Goal: Information Seeking & Learning: Learn about a topic

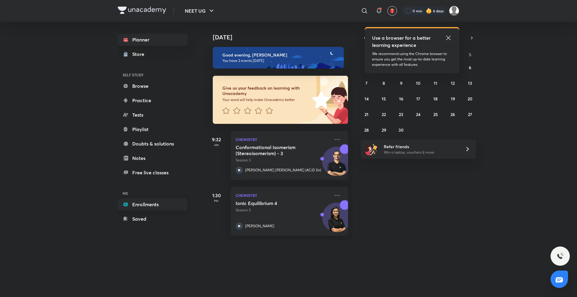
click at [135, 202] on link "Enrollments" at bounding box center [153, 204] width 70 height 12
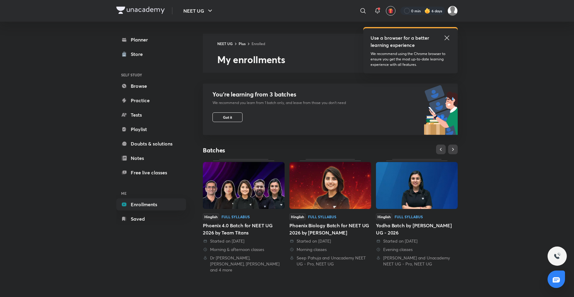
click at [397, 193] on img at bounding box center [417, 185] width 82 height 47
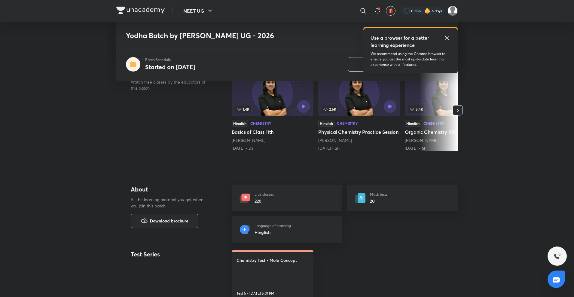
scroll to position [125, 0]
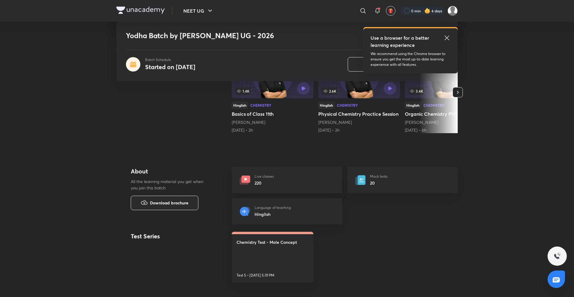
click at [459, 90] on icon "button" at bounding box center [458, 92] width 6 height 6
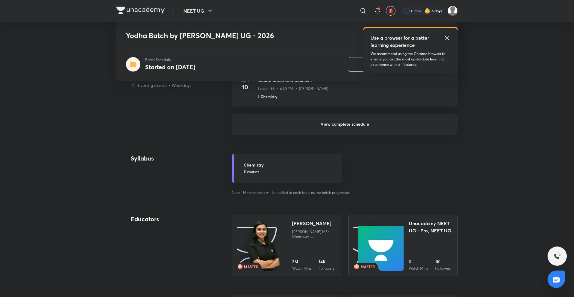
scroll to position [529, 0]
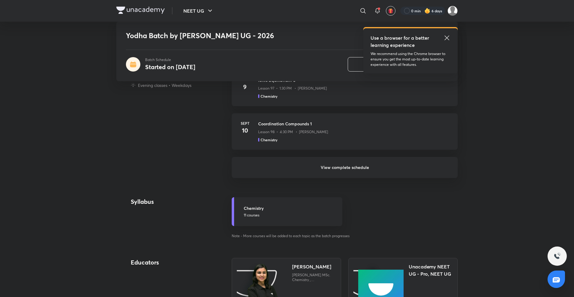
click at [318, 167] on h6 "View complete schedule" at bounding box center [345, 167] width 226 height 21
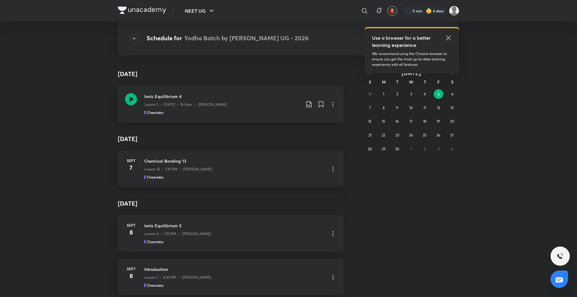
click at [449, 35] on icon at bounding box center [448, 37] width 7 height 7
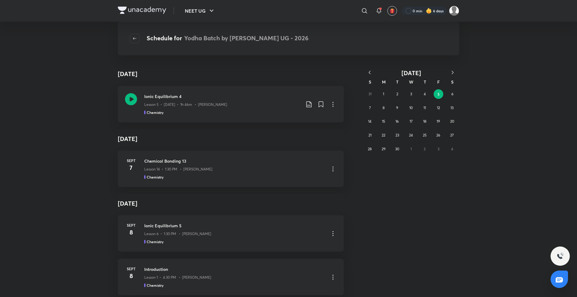
click at [370, 71] on icon "button" at bounding box center [370, 72] width 6 height 6
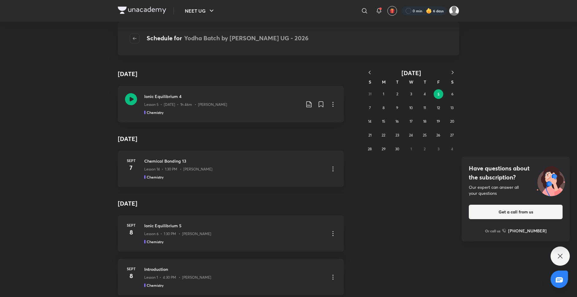
click at [369, 71] on icon "button" at bounding box center [370, 72] width 6 height 6
click at [422, 120] on button "19" at bounding box center [425, 122] width 10 height 10
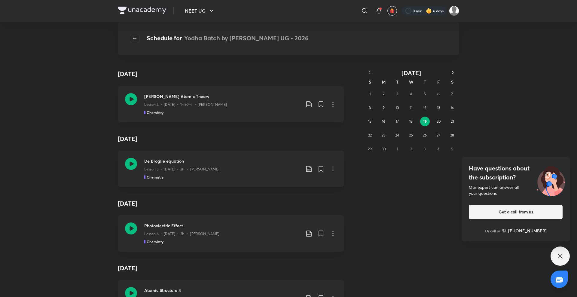
click at [371, 72] on icon "button" at bounding box center [370, 72] width 6 height 6
click at [425, 136] on abbr "22" at bounding box center [425, 135] width 4 height 5
click at [411, 107] on abbr "7" at bounding box center [411, 107] width 2 height 5
click at [409, 121] on abbr "14" at bounding box center [410, 121] width 3 height 5
click at [413, 134] on button "21" at bounding box center [411, 135] width 10 height 10
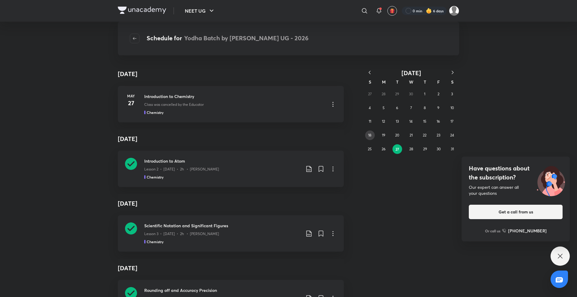
click at [371, 132] on button "18" at bounding box center [370, 135] width 10 height 10
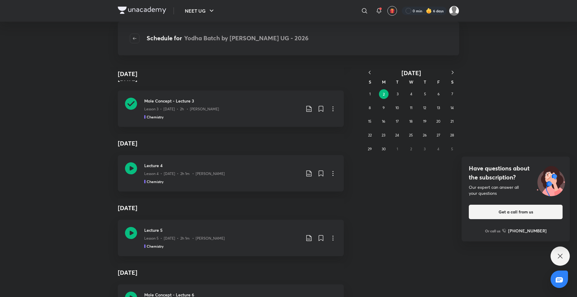
scroll to position [362, 0]
click at [332, 108] on icon at bounding box center [332, 108] width 1 height 5
click at [221, 154] on div at bounding box center [288, 148] width 577 height 297
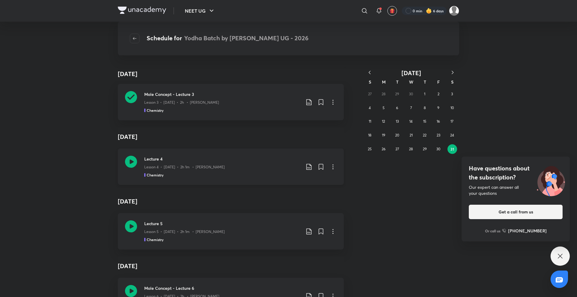
scroll to position [356, 0]
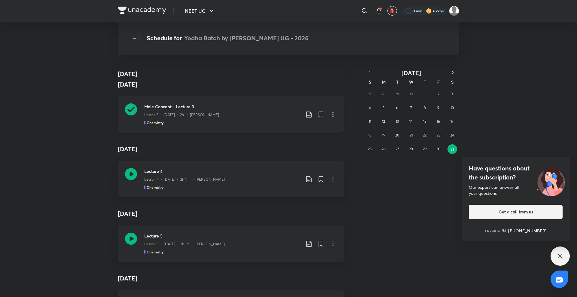
click at [213, 131] on div "Mole Concept - Lecture 3 Lesson 3 • Jun 2 • 2h • Anushka Choudhary Chemistry" at bounding box center [231, 114] width 226 height 36
